Goal: Task Accomplishment & Management: Use online tool/utility

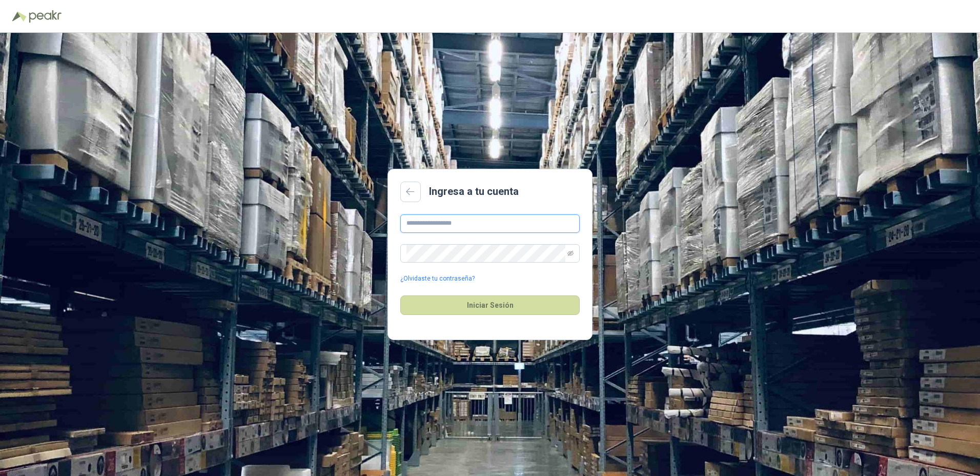
click at [433, 231] on input "text" at bounding box center [489, 223] width 179 height 18
type input "**********"
click at [400, 295] on button "Iniciar Sesión" at bounding box center [489, 304] width 179 height 19
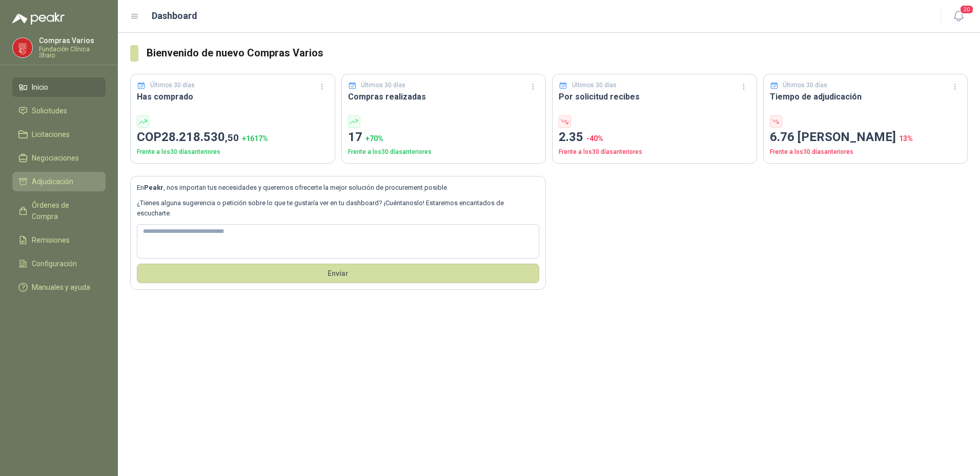
click at [40, 185] on span "Adjudicación" at bounding box center [53, 181] width 42 height 11
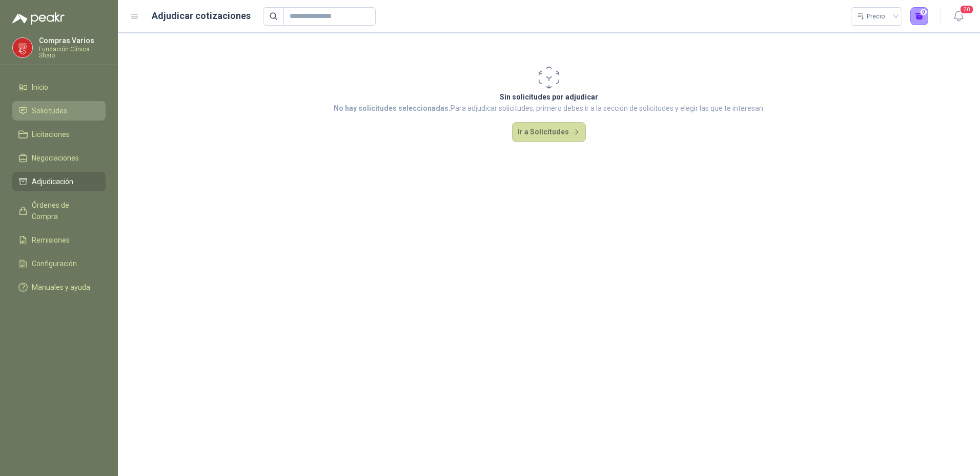
click at [48, 106] on span "Solicitudes" at bounding box center [49, 110] width 35 height 11
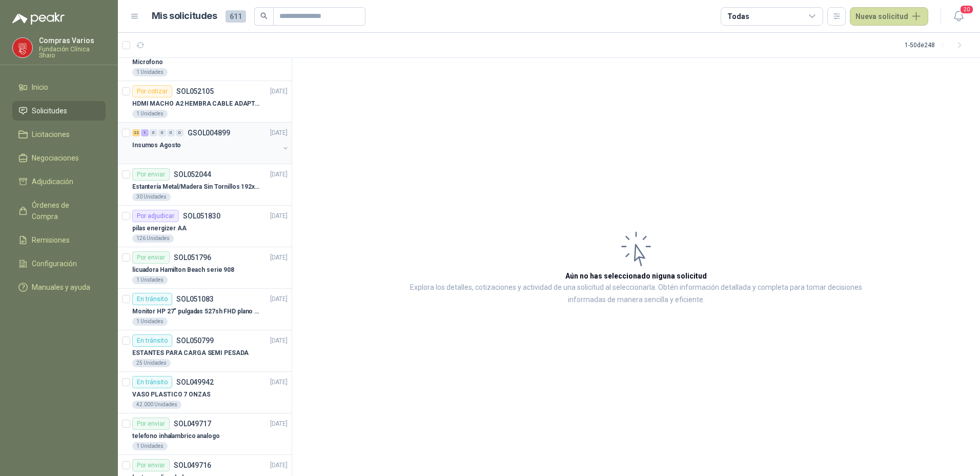
scroll to position [103, 0]
click at [187, 136] on div "22 1 0 0 0 0 GSOL004899 [DATE]" at bounding box center [210, 132] width 157 height 12
